Goal: Task Accomplishment & Management: Manage account settings

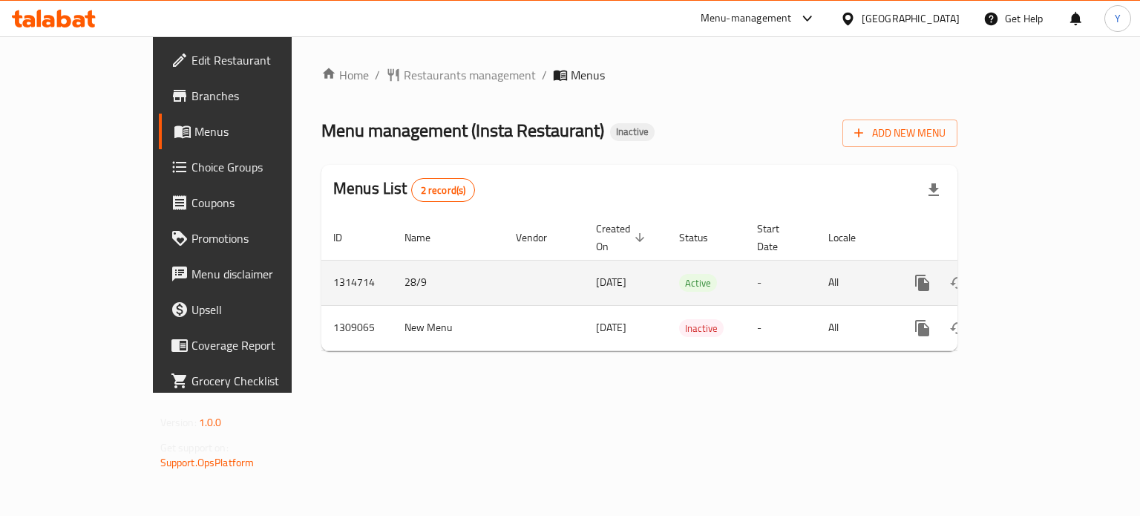
click at [1039, 274] on icon "enhanced table" at bounding box center [1030, 283] width 18 height 18
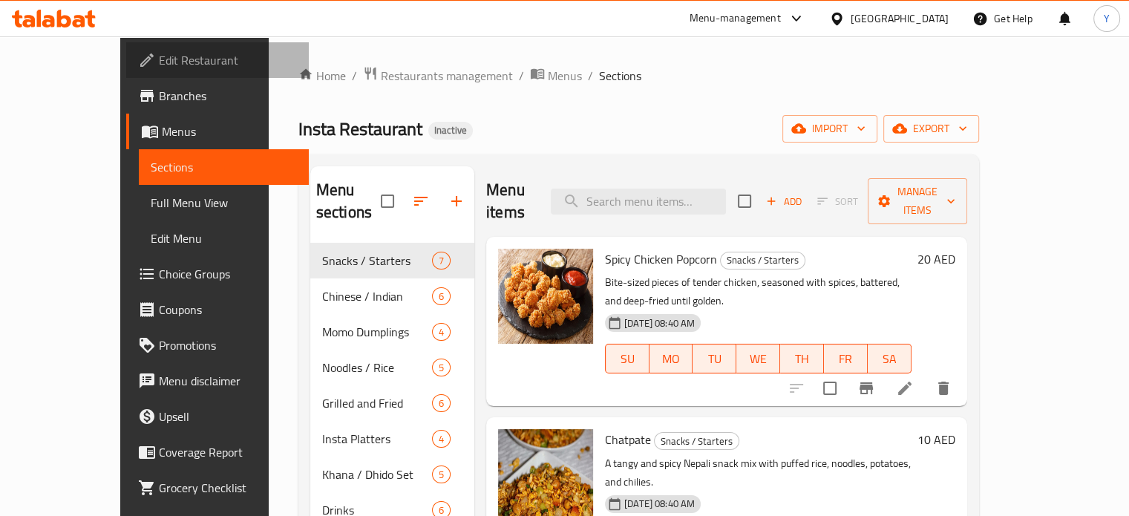
click at [159, 66] on span "Edit Restaurant" at bounding box center [228, 60] width 138 height 18
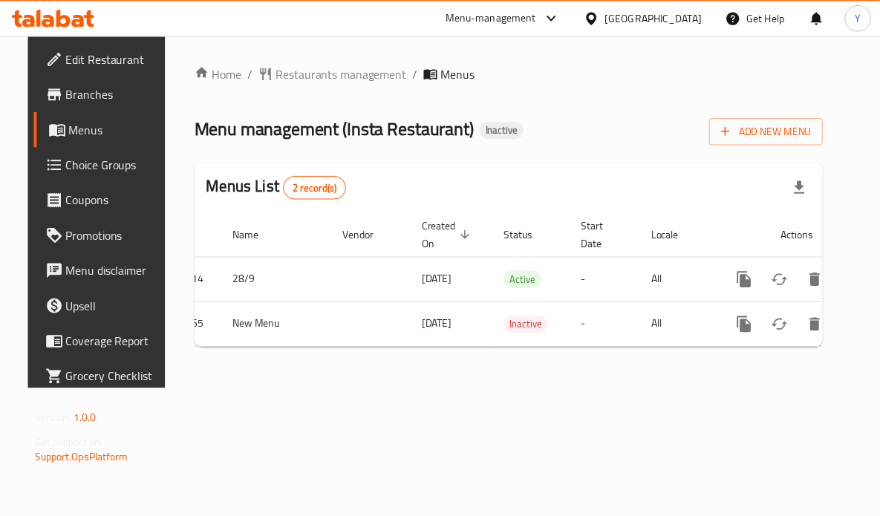
scroll to position [0, 54]
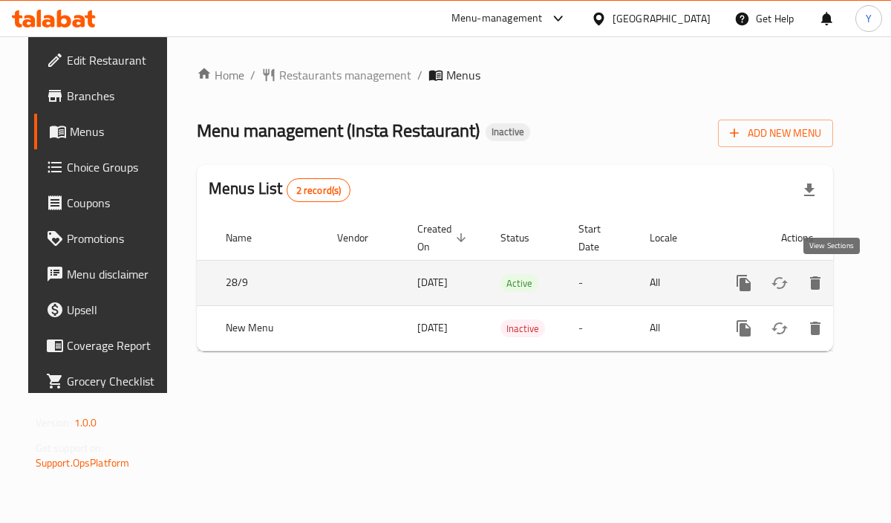
click at [842, 286] on icon "enhanced table" at bounding box center [851, 283] width 18 height 18
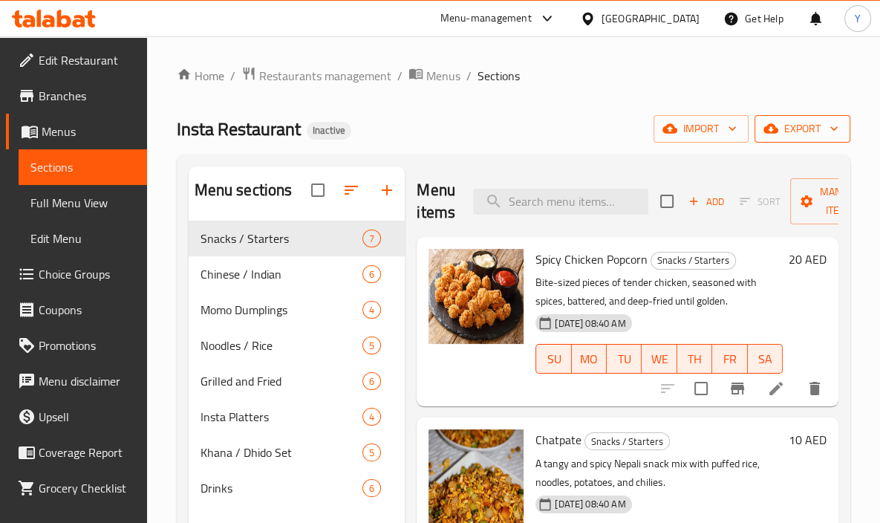
click at [805, 132] on span "export" at bounding box center [802, 129] width 72 height 19
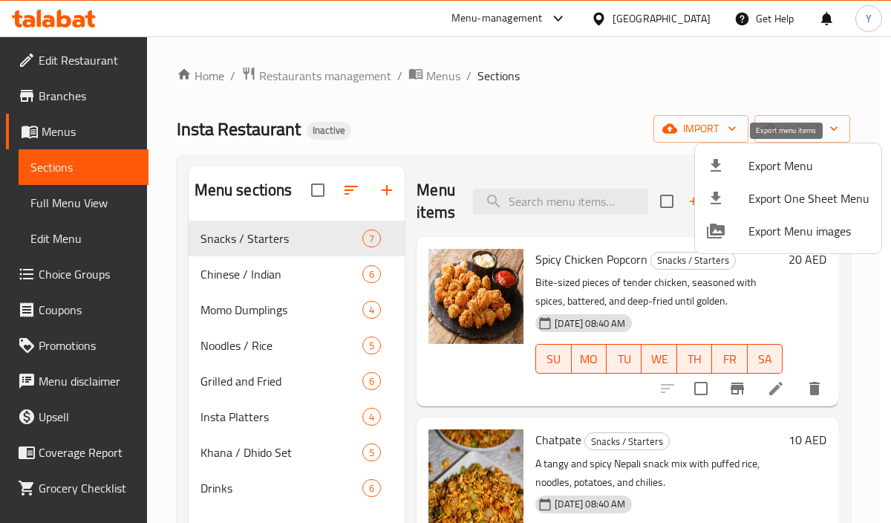
drag, startPoint x: 760, startPoint y: 190, endPoint x: 751, endPoint y: 157, distance: 34.6
click at [751, 157] on ul "Export Menu Export One Sheet Menu Export Menu images" at bounding box center [788, 198] width 186 height 110
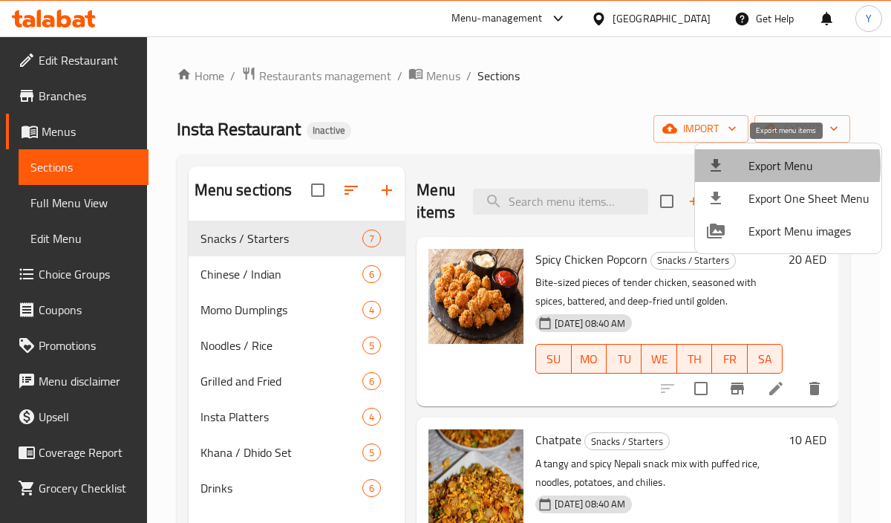
click at [748, 166] on span "Export Menu" at bounding box center [808, 166] width 121 height 18
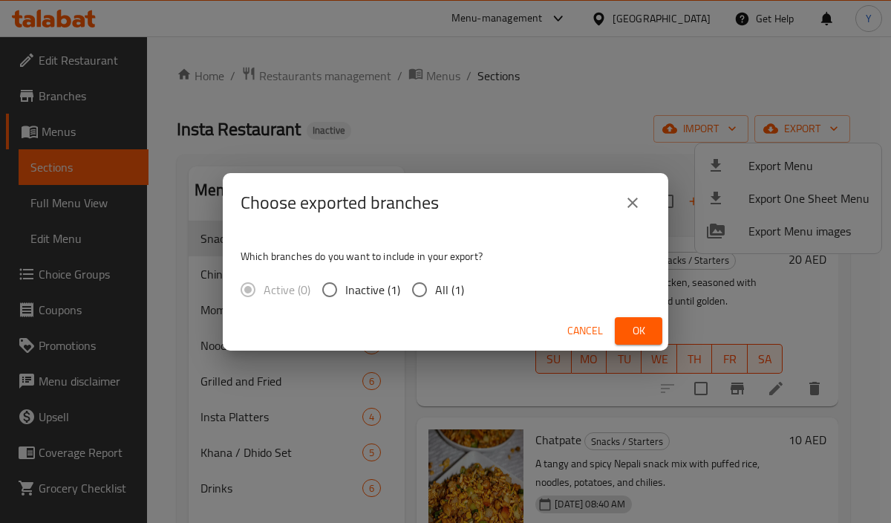
click at [415, 287] on input "All (1)" at bounding box center [419, 289] width 31 height 31
radio input "true"
click at [636, 329] on span "Ok" at bounding box center [639, 330] width 24 height 19
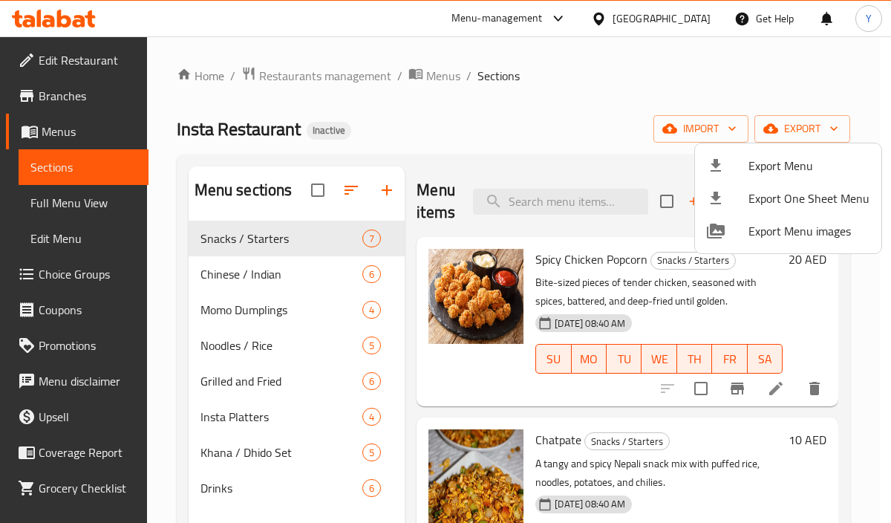
click at [493, 131] on div at bounding box center [445, 261] width 891 height 523
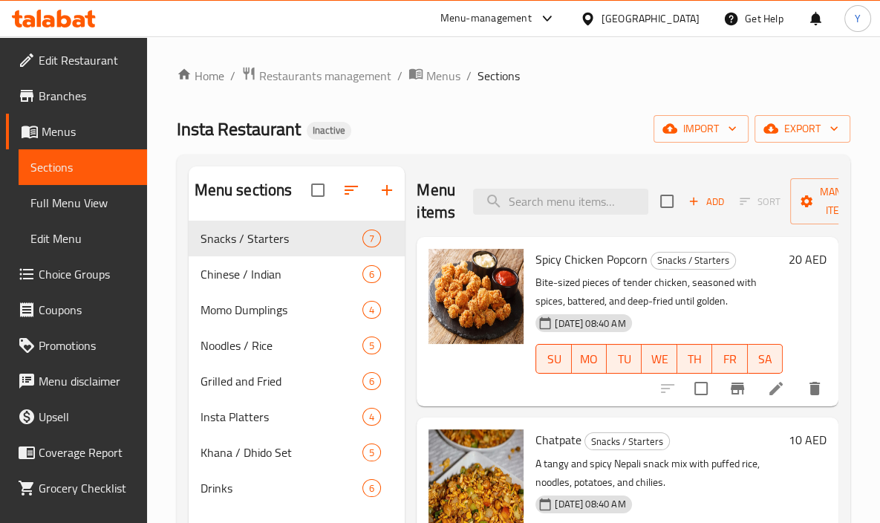
click at [646, 466] on p "A tangy and spicy Nepali snack mix with puffed rice, noodles, potatoes, and chi…" at bounding box center [658, 472] width 247 height 37
click at [767, 394] on icon at bounding box center [776, 388] width 18 height 18
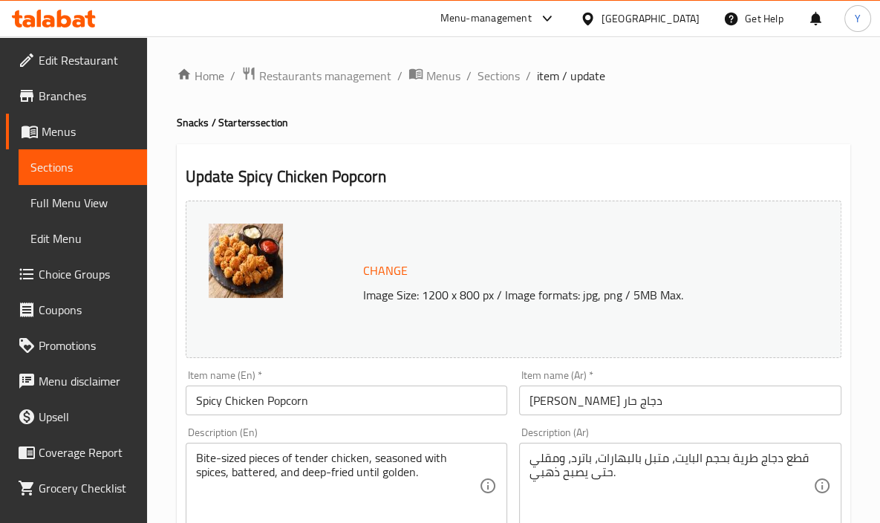
click at [575, 454] on textarea "قطع دجاج طرية بحجم البايت، متبل بالبهارات، باترد، ومقلي حتى يصبح ذهبي." at bounding box center [671, 486] width 284 height 71
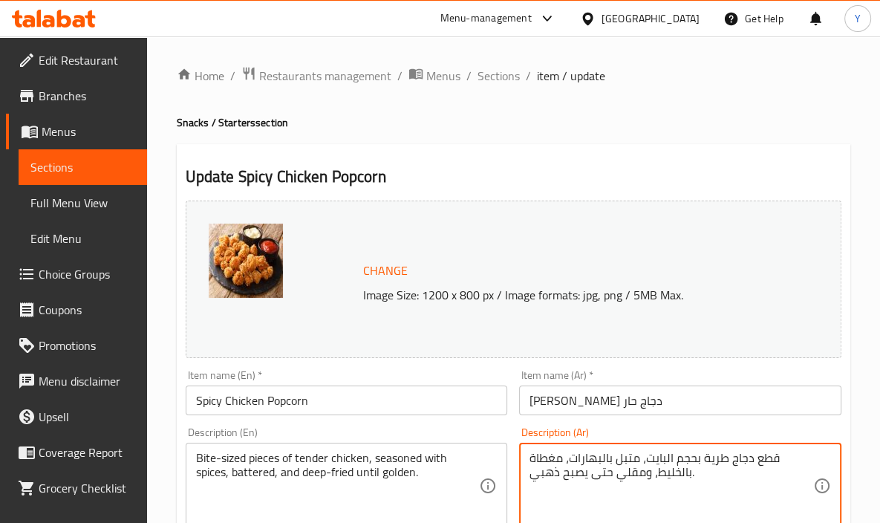
type textarea "قطع دجاج طرية بحجم البايت، متبل بالبهارات، مغطاة بالخليط، ومقلي حتى يصبح ذهبي."
click at [690, 422] on div "Description (Ar) قطع دجاج طرية بحجم البايت، متبل بالبهارات، مغطاة بالخليط، ومقل…" at bounding box center [680, 478] width 334 height 114
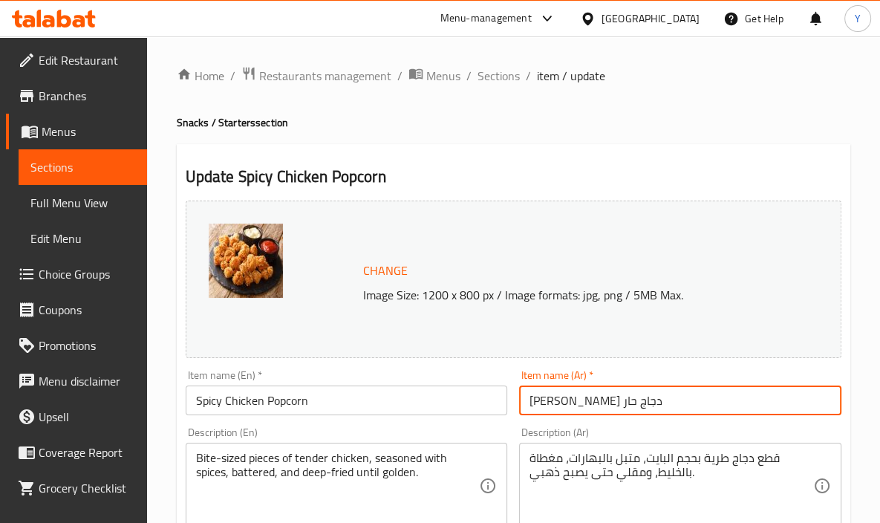
click at [689, 409] on input "[PERSON_NAME] دجاج حار" at bounding box center [680, 400] width 322 height 30
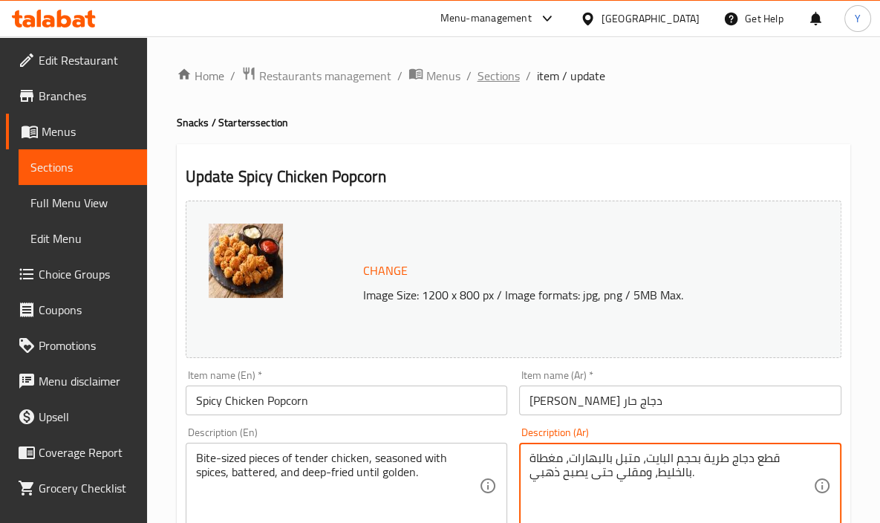
click at [487, 79] on span "Sections" at bounding box center [498, 76] width 42 height 18
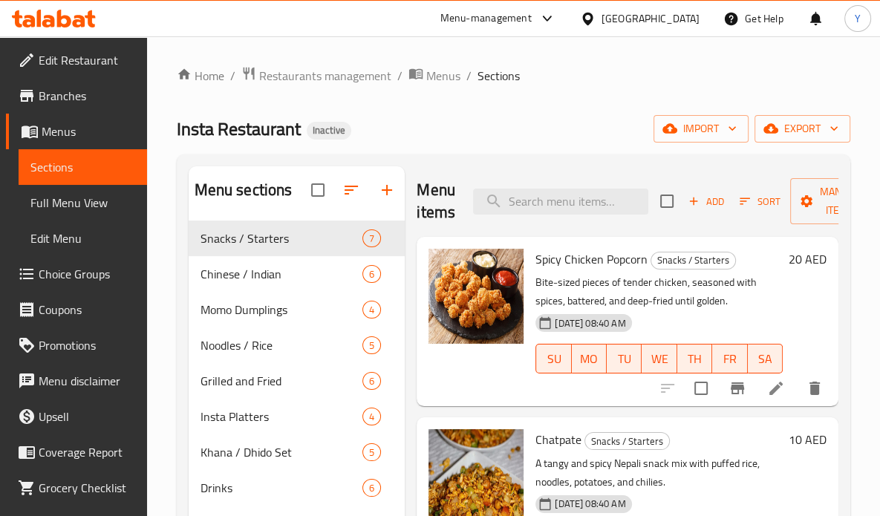
click at [553, 439] on span "Chatpate" at bounding box center [558, 439] width 46 height 22
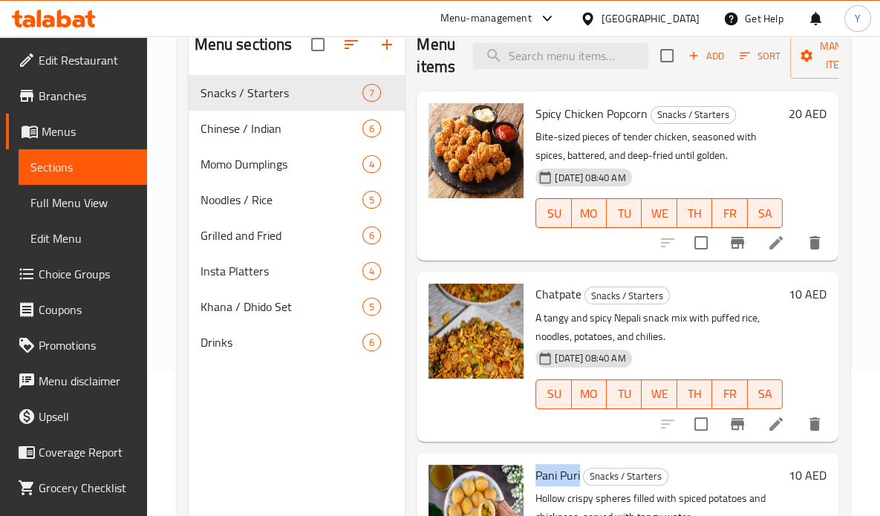
drag, startPoint x: 580, startPoint y: 474, endPoint x: 541, endPoint y: 468, distance: 39.7
click at [536, 468] on h6 "Pani Puri Snacks / Starters" at bounding box center [658, 475] width 247 height 21
copy span "Pani Puri"
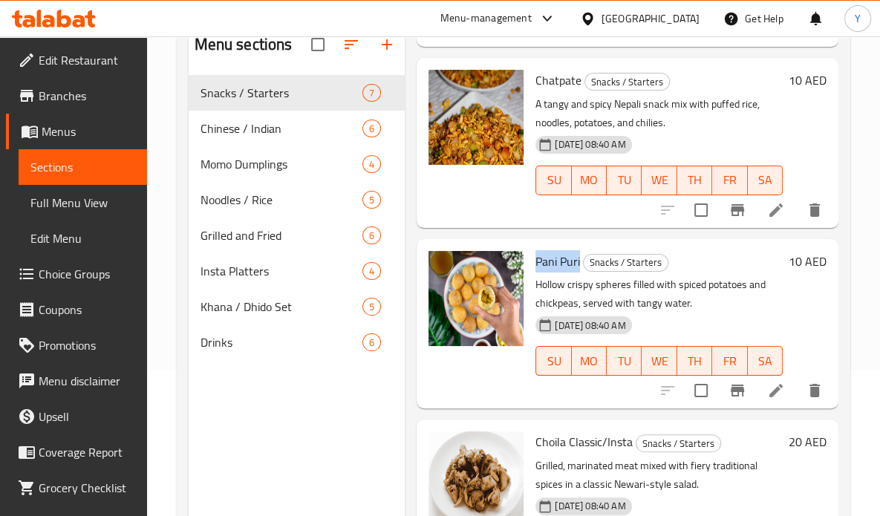
click at [767, 391] on icon at bounding box center [776, 391] width 18 height 18
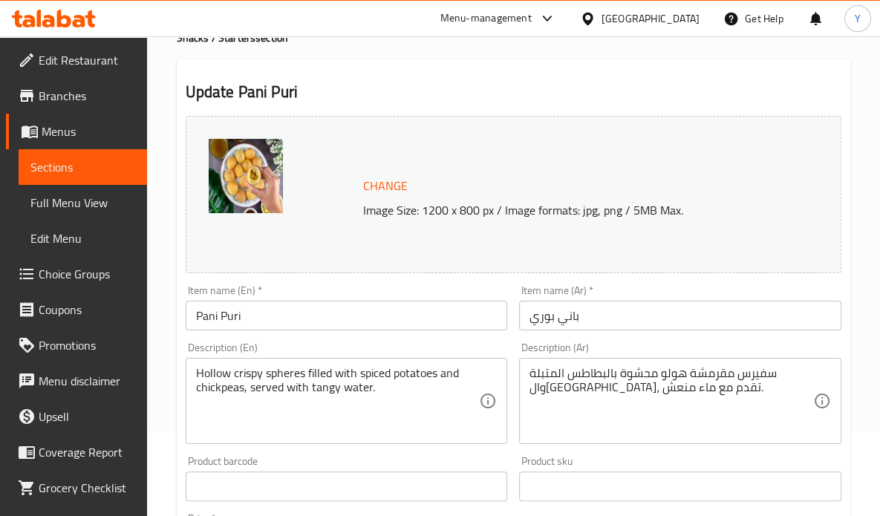
scroll to position [87, 0]
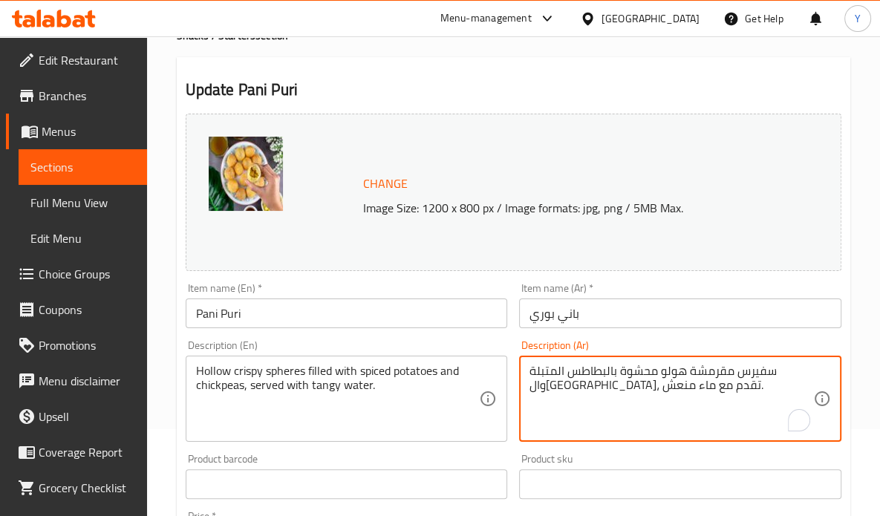
click at [558, 371] on textarea "سفيرس مقرمشة هولو محشوة بالبطاطس المتبلة وال[GEOGRAPHIC_DATA]، تقدم مع ماء منعش." at bounding box center [671, 399] width 284 height 71
paste textarea "كرات مقرمشة مجوفة محشوة بالبطاطس المتبلة والحمص، تقدم مع ماء منعش وحامض."
click at [535, 386] on textarea "كرات مقرمشة مجوفة محشوة بالبطاطس المتبلة والحمص، تقدم مع ماء منعش وحامض." at bounding box center [671, 399] width 284 height 71
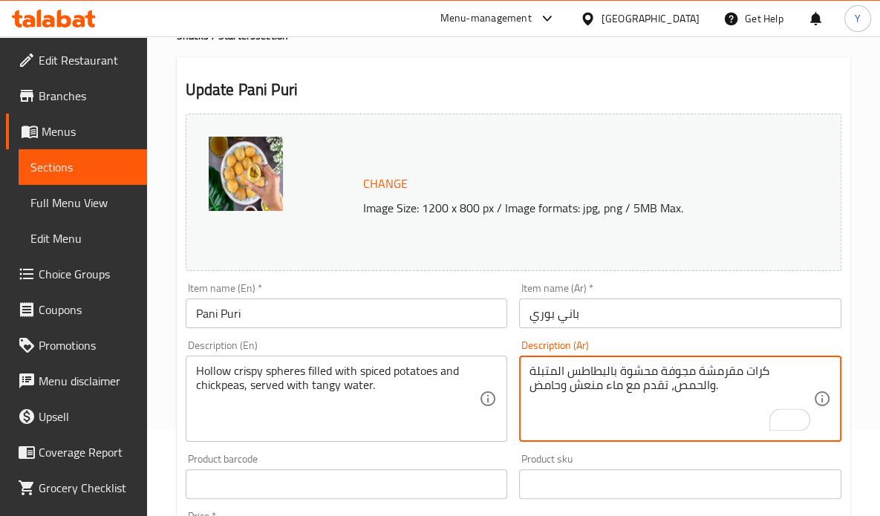
click at [543, 385] on textarea "كرات مقرمشة مجوفة محشوة بالبطاطس المتبلة والحمص، تقدم مع ماء منعش وحامض." at bounding box center [671, 399] width 284 height 71
type textarea "كرات مقرمشة مجوفة محشوة بالبطاطس المتبلة والحمص، تقدم مع ماء منعش وحامض."
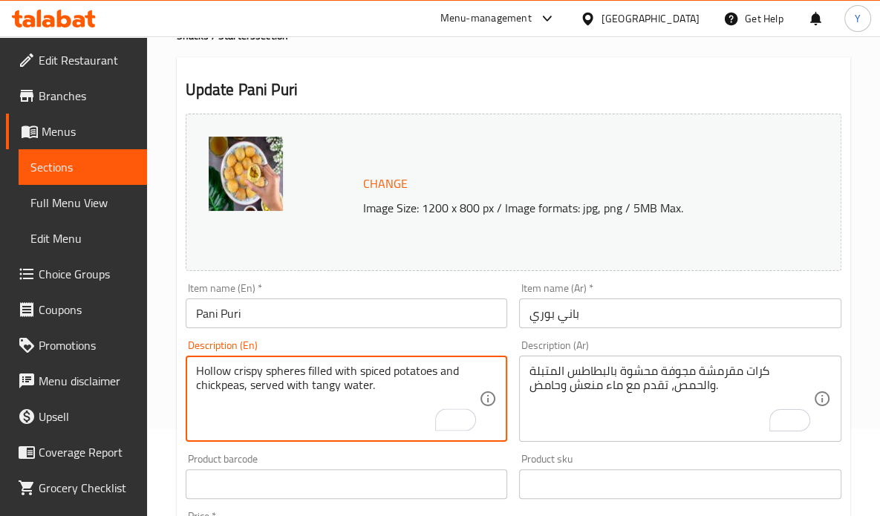
click at [341, 385] on textarea "Hollow crispy spheres filled with spiced potatoes and chickpeas, served with ta…" at bounding box center [338, 399] width 284 height 71
type textarea "Hollow crispy spheres filled with spiced potatoes and chickpeas, served with ta…"
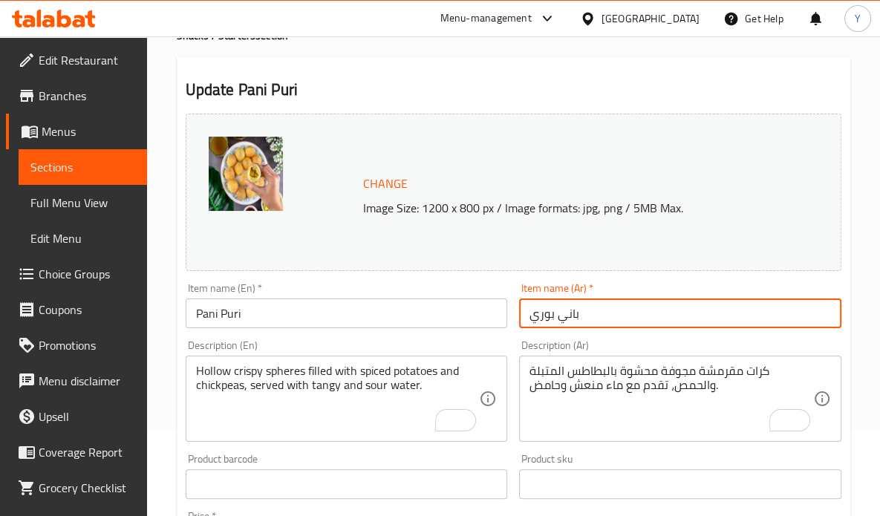
click at [607, 303] on input "باني بوري" at bounding box center [680, 313] width 322 height 30
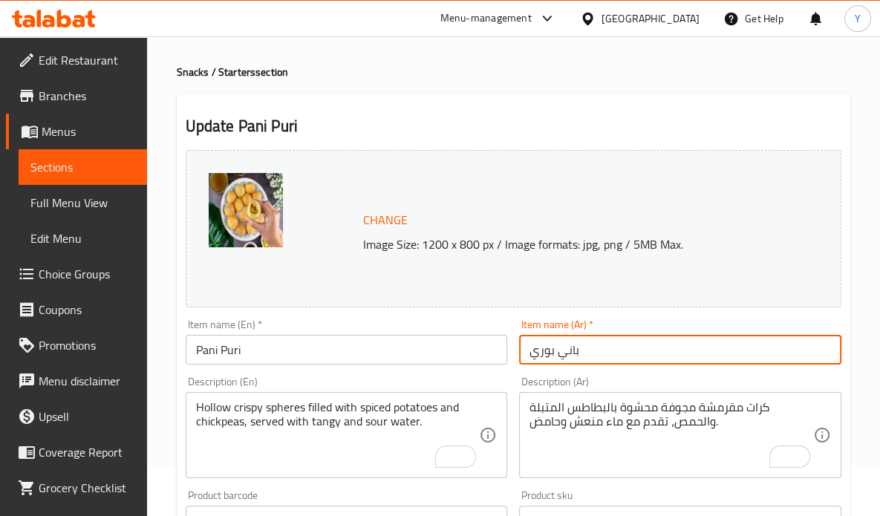
scroll to position [0, 0]
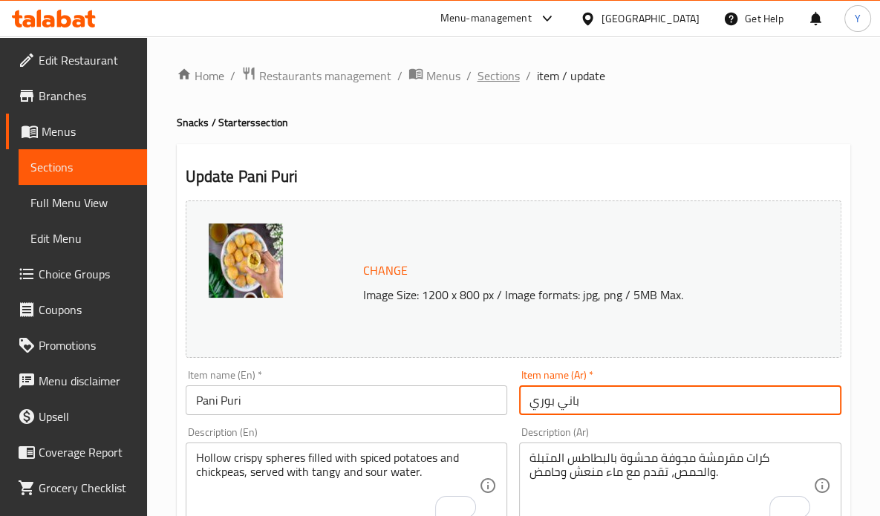
click at [477, 68] on span "Sections" at bounding box center [498, 76] width 42 height 18
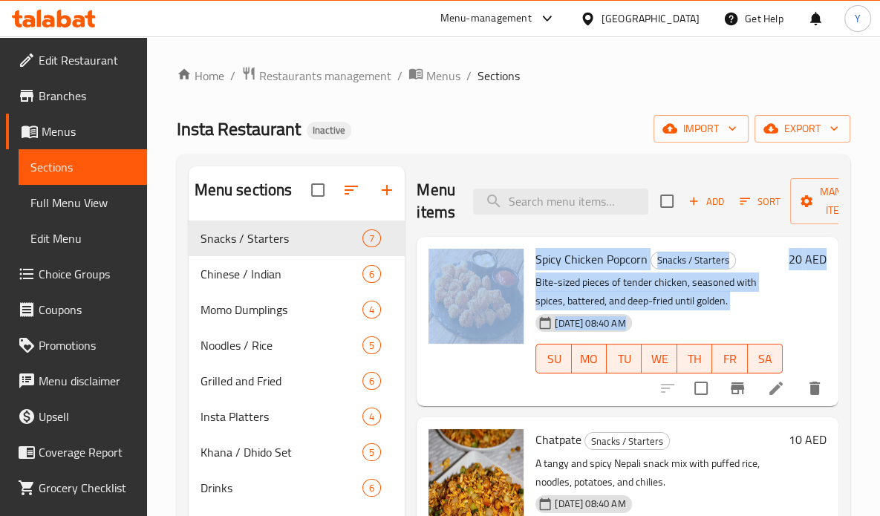
drag, startPoint x: 877, startPoint y: 177, endPoint x: 875, endPoint y: 270, distance: 92.8
click at [880, 281] on html "​ Menu-management [GEOGRAPHIC_DATA] Get Help Y Edit Restaurant Branches Menus S…" at bounding box center [440, 258] width 880 height 516
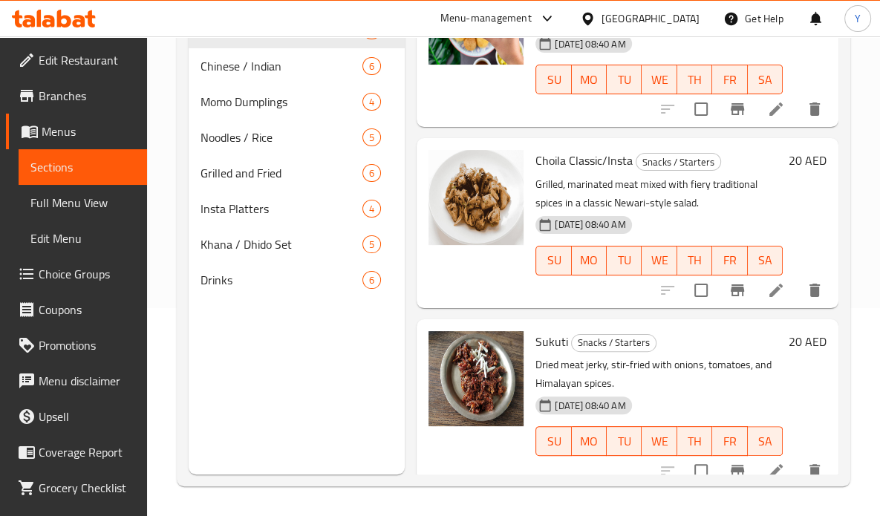
scroll to position [508, 0]
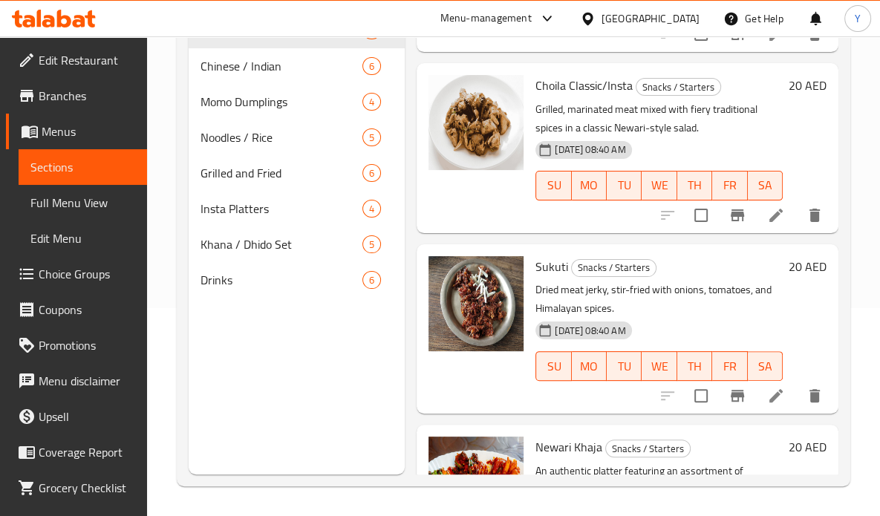
click at [769, 397] on icon at bounding box center [775, 395] width 13 height 13
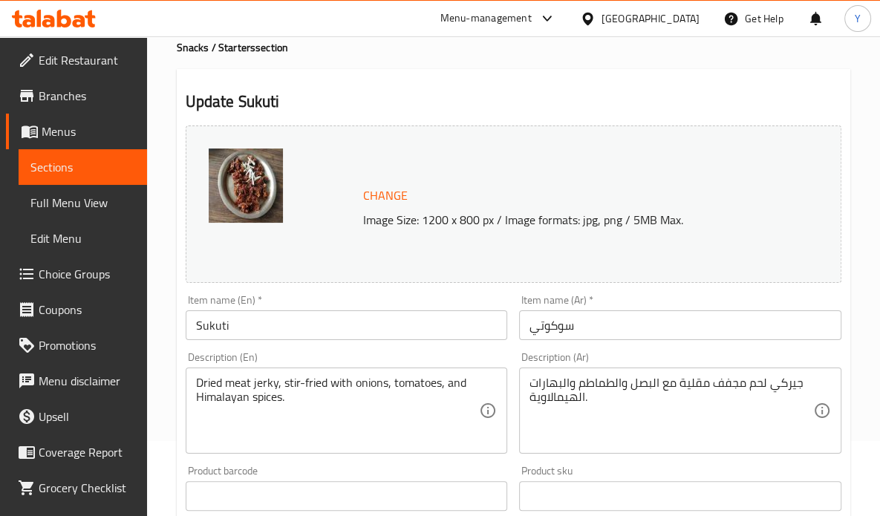
scroll to position [105, 0]
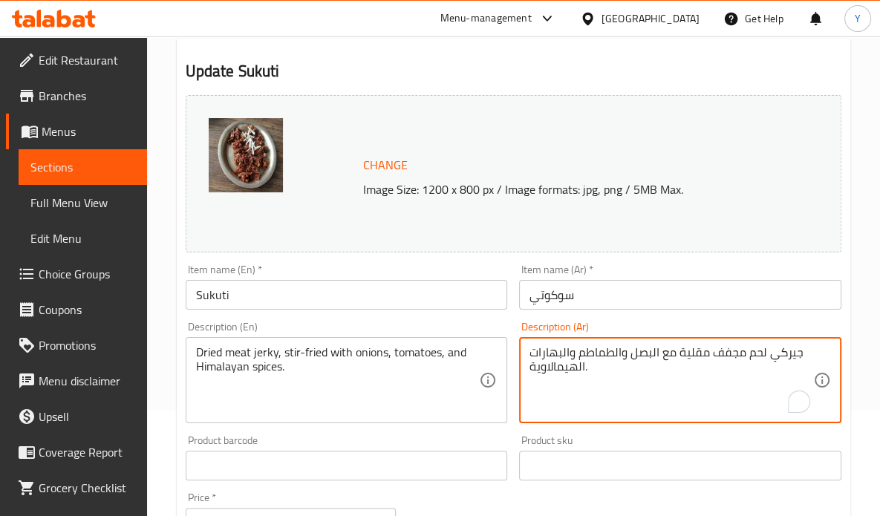
click at [775, 351] on textarea "جيركي لحم مجفف مقلية مع البصل والطماطم والبهارات الهيمالاوية." at bounding box center [671, 380] width 284 height 71
type textarea "شرائح لحم مجفف مقلية مع البصل والطماطم والبهارات الهيمالاوية."
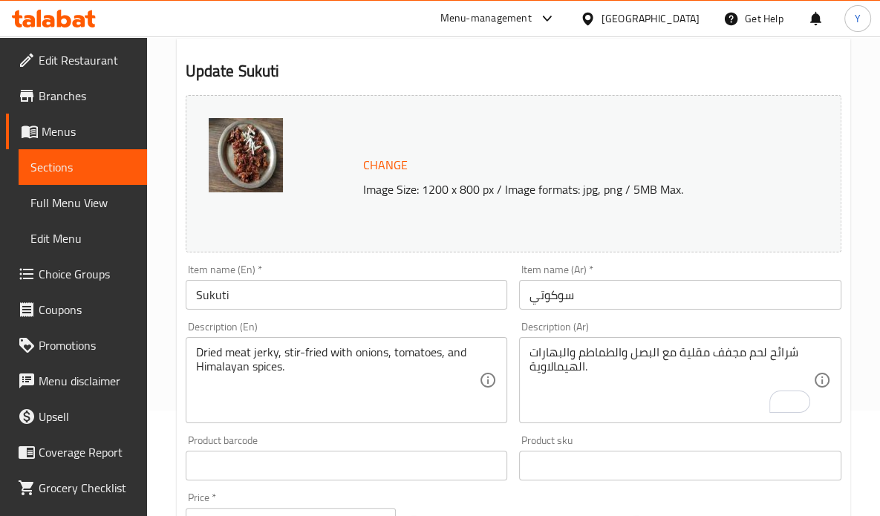
click at [474, 299] on input "Sukuti" at bounding box center [347, 295] width 322 height 30
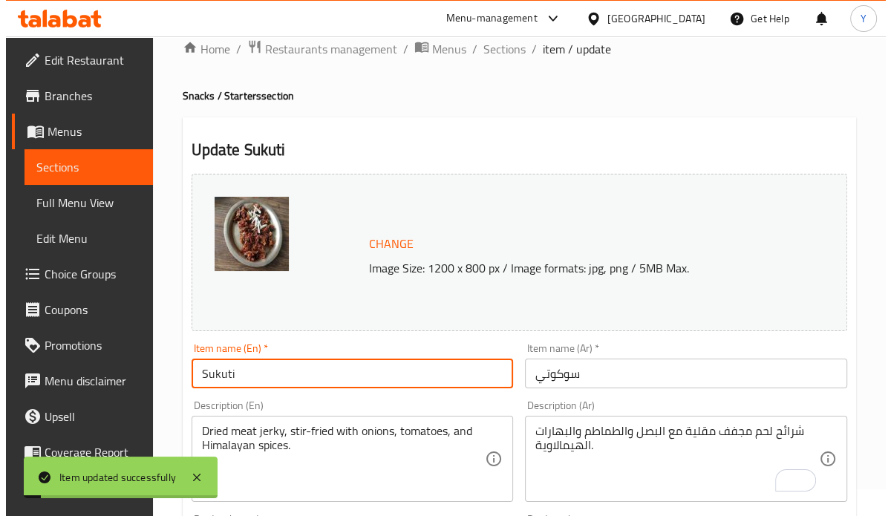
scroll to position [0, 0]
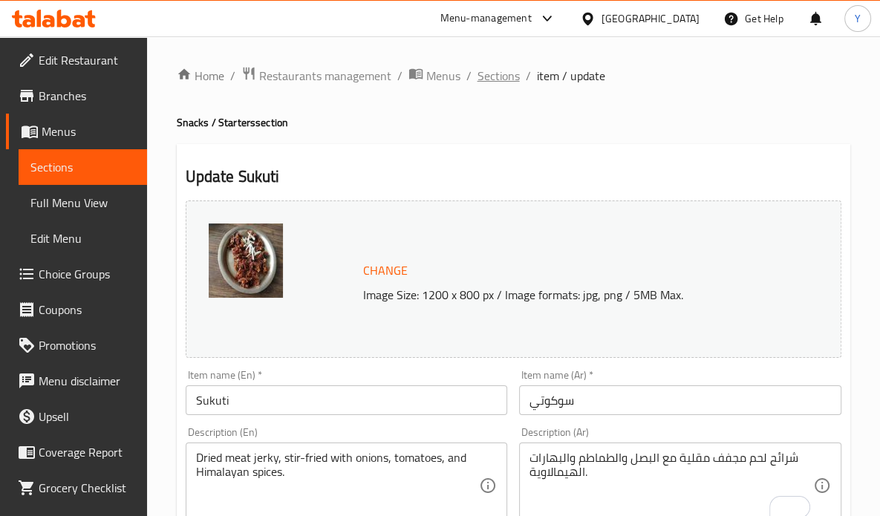
click at [497, 76] on span "Sections" at bounding box center [498, 76] width 42 height 18
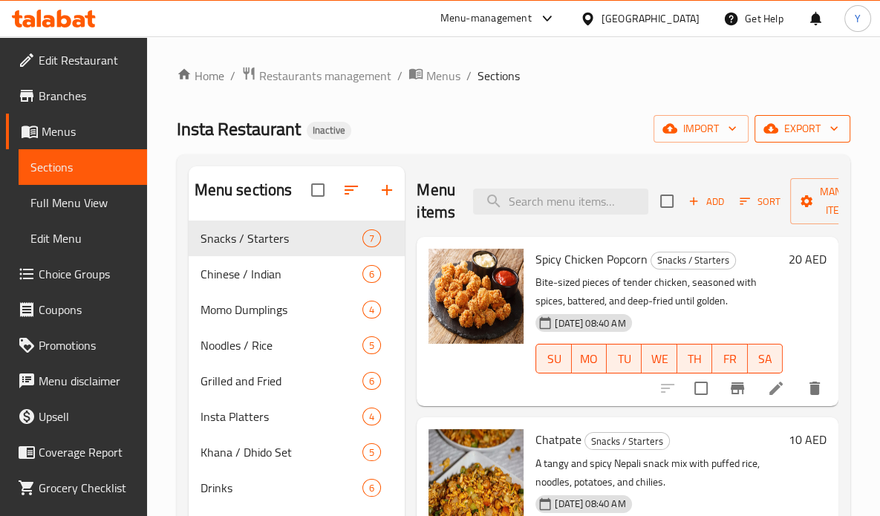
click at [820, 136] on span "export" at bounding box center [802, 129] width 72 height 19
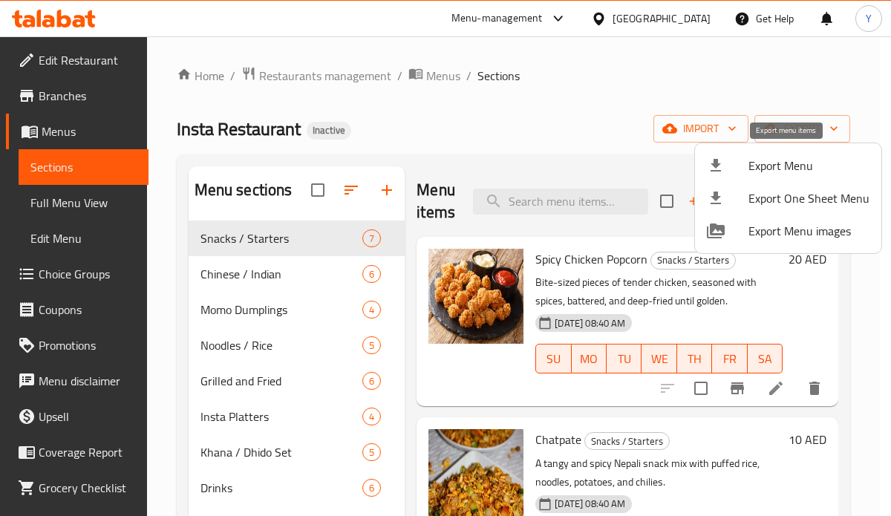
click at [814, 160] on span "Export Menu" at bounding box center [808, 166] width 121 height 18
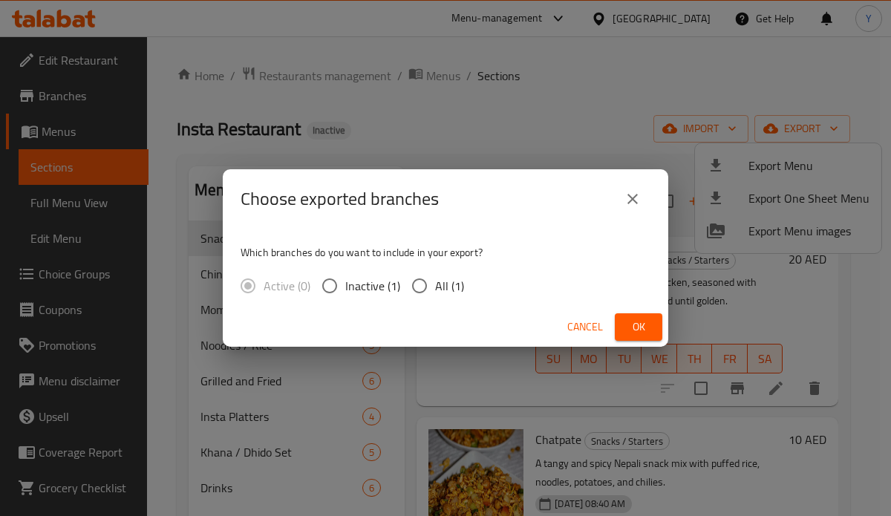
click at [443, 272] on label "All (1)" at bounding box center [434, 285] width 60 height 31
click at [435, 272] on input "All (1)" at bounding box center [419, 285] width 31 height 31
radio input "true"
click at [662, 312] on div "Cancel Ok" at bounding box center [445, 326] width 445 height 39
click at [644, 328] on span "Ok" at bounding box center [639, 327] width 24 height 19
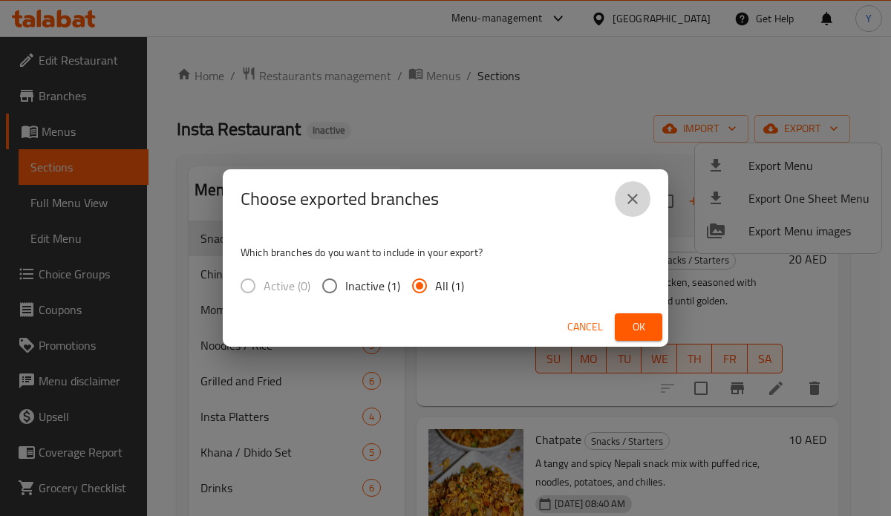
click at [640, 190] on icon "close" at bounding box center [633, 199] width 18 height 18
